Goal: Task Accomplishment & Management: Complete application form

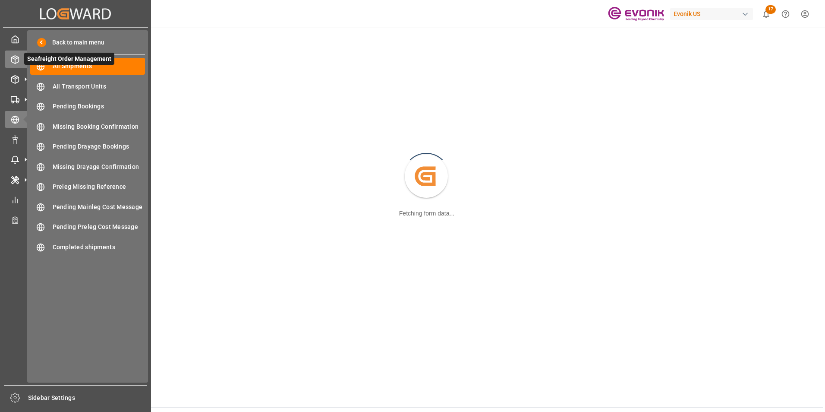
click at [16, 56] on icon at bounding box center [15, 60] width 7 height 8
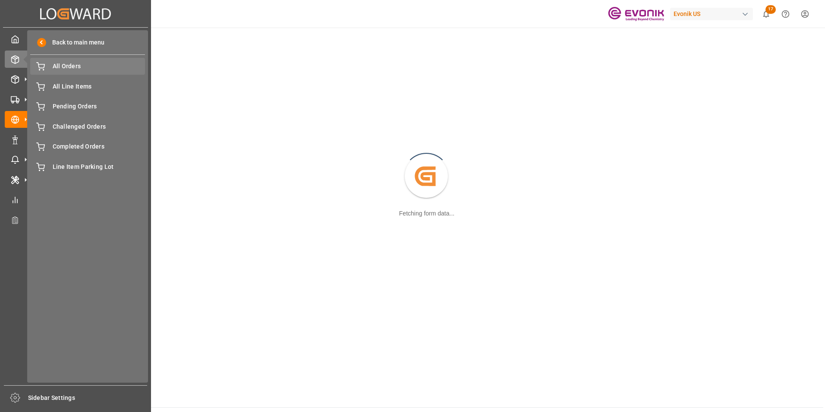
click at [74, 61] on div "All Orders All Orders" at bounding box center [87, 66] width 115 height 17
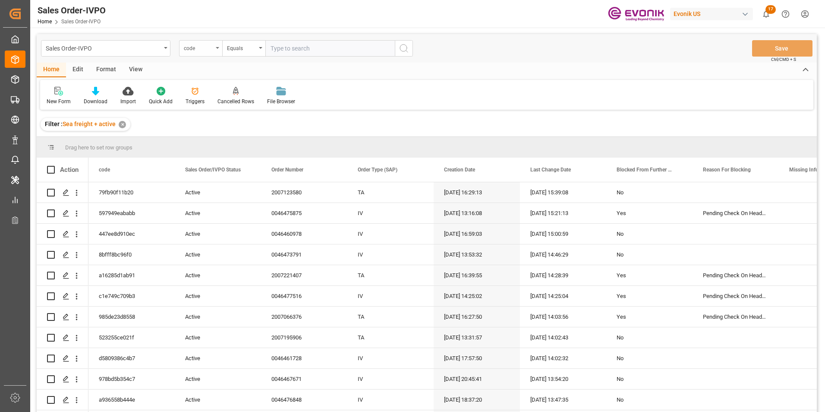
click at [218, 47] on icon "open menu" at bounding box center [217, 48] width 3 height 2
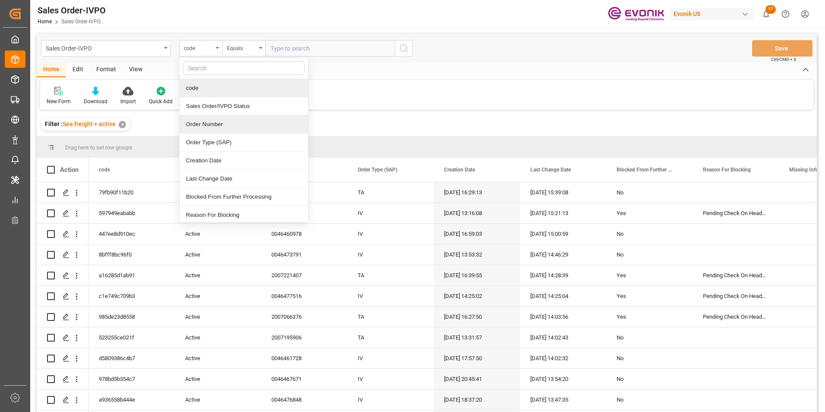
click at [208, 125] on div "Order Number" at bounding box center [244, 124] width 129 height 18
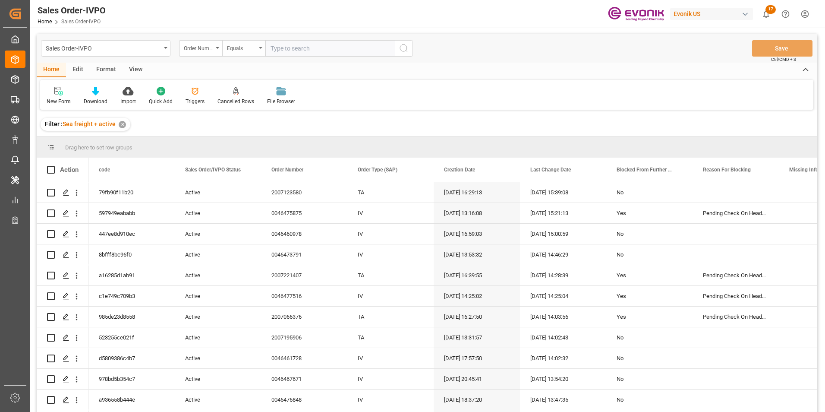
click at [262, 47] on div "Equals" at bounding box center [243, 48] width 43 height 16
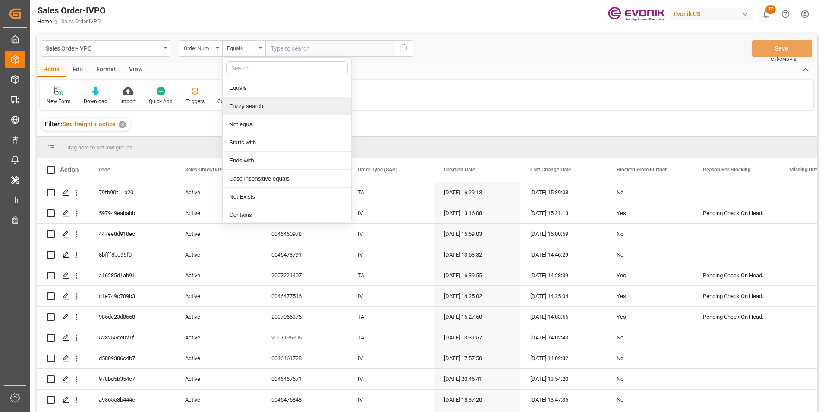
click at [242, 105] on div "Fuzzy search" at bounding box center [287, 106] width 129 height 18
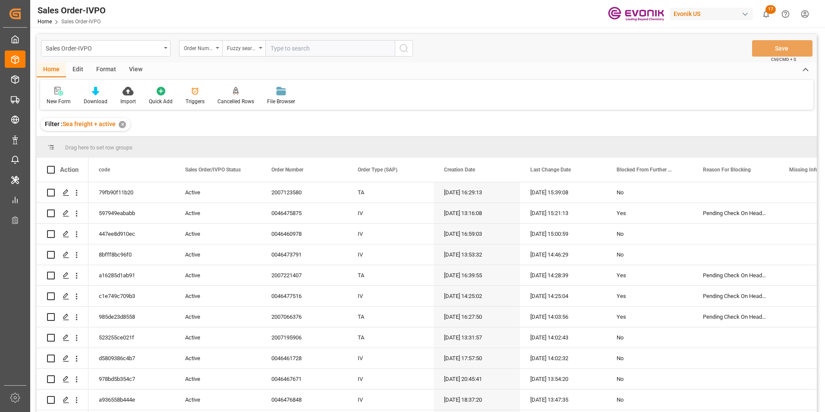
click at [291, 42] on input "text" at bounding box center [330, 48] width 130 height 16
click at [292, 45] on input "text" at bounding box center [330, 48] width 130 height 16
paste input "46472031"
type input "46472031"
click at [405, 47] on icon "search button" at bounding box center [404, 48] width 10 height 10
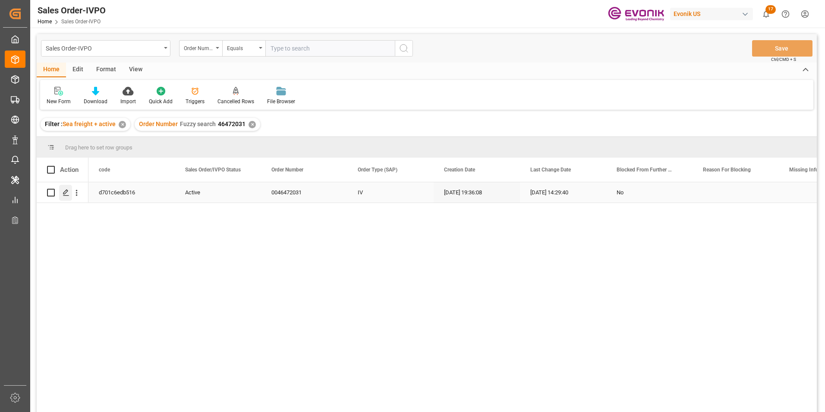
click at [66, 190] on icon "Press SPACE to select this row." at bounding box center [66, 192] width 7 height 7
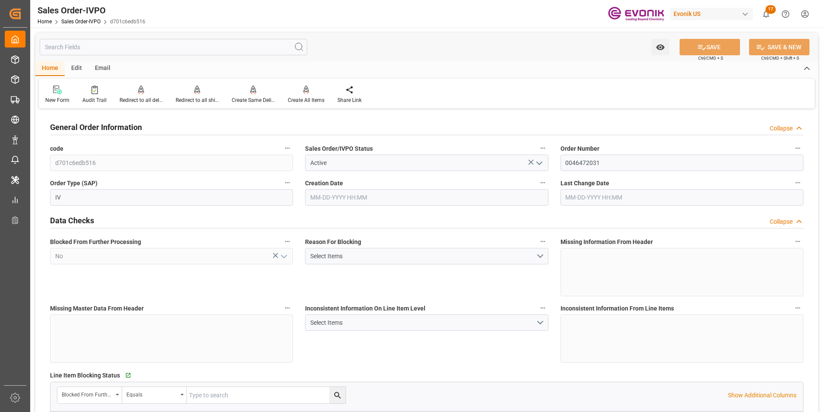
type input "BRSSZ"
type input "0"
type input "1"
type input "2"
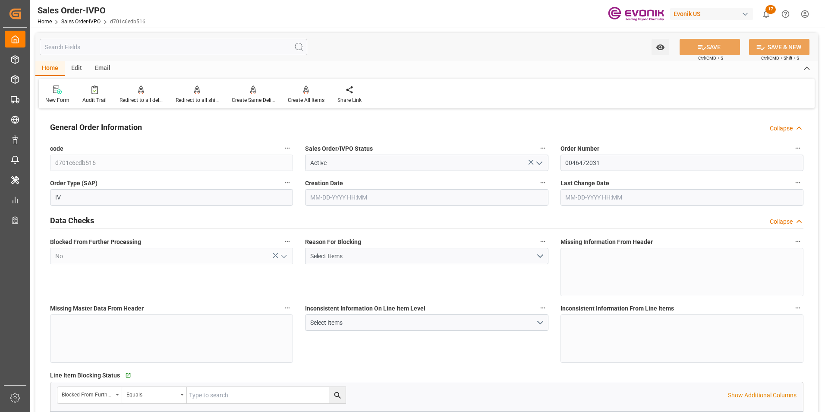
type input "15698.8"
type input "40.6972"
type input "17000"
type input "30"
type input "[DATE] 19:36"
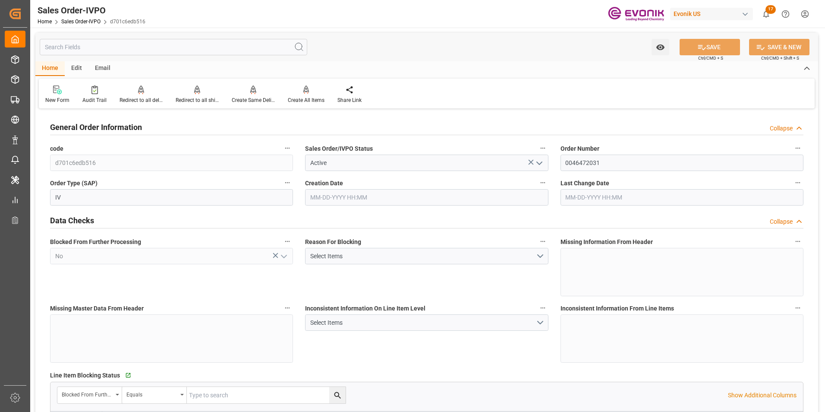
type input "[DATE] 14:29"
click at [194, 91] on icon at bounding box center [197, 88] width 6 height 7
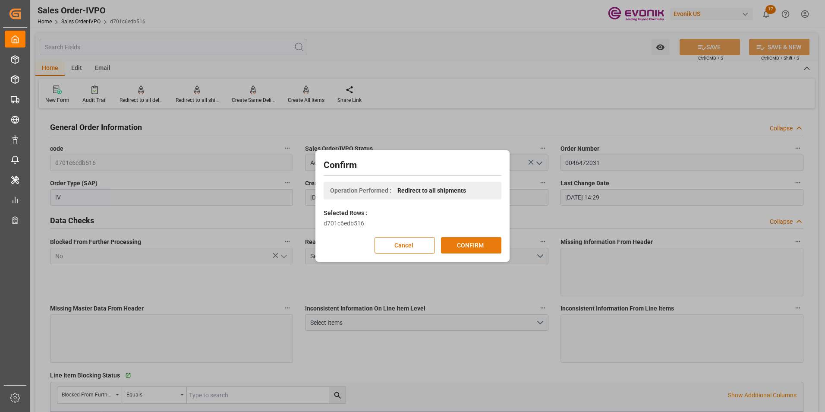
click at [466, 246] on button "CONFIRM" at bounding box center [471, 245] width 60 height 16
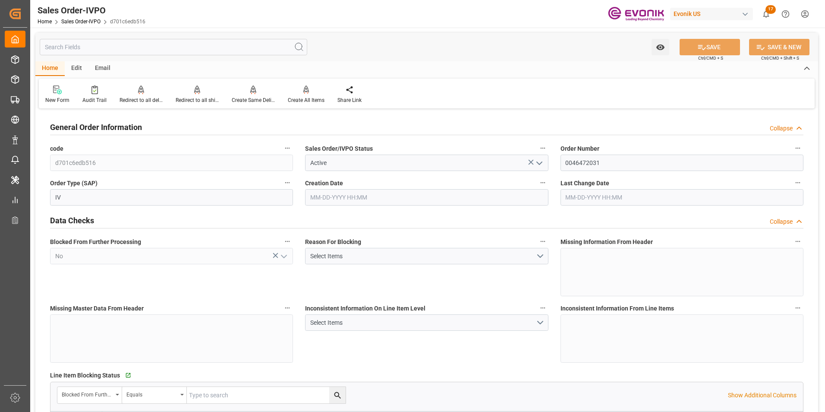
type input "BRSSZ"
type input "0"
type input "1"
type input "2"
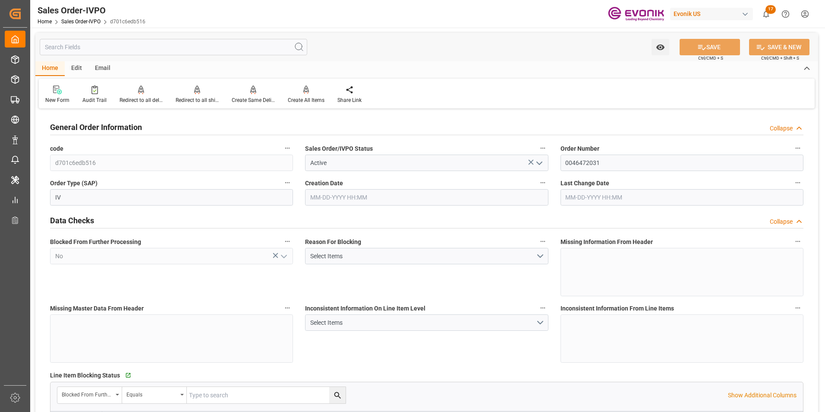
type input "15698.8"
type input "40.6972"
type input "17000"
type input "30"
type input "[DATE] 19:36"
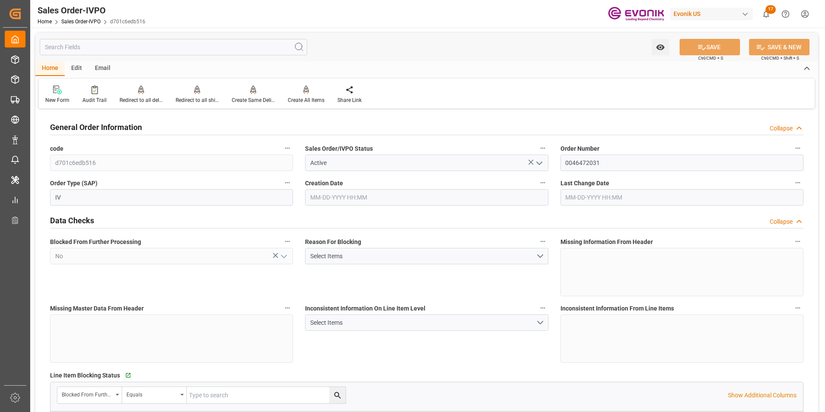
type input "[DATE] 14:29"
